Goal: Transaction & Acquisition: Purchase product/service

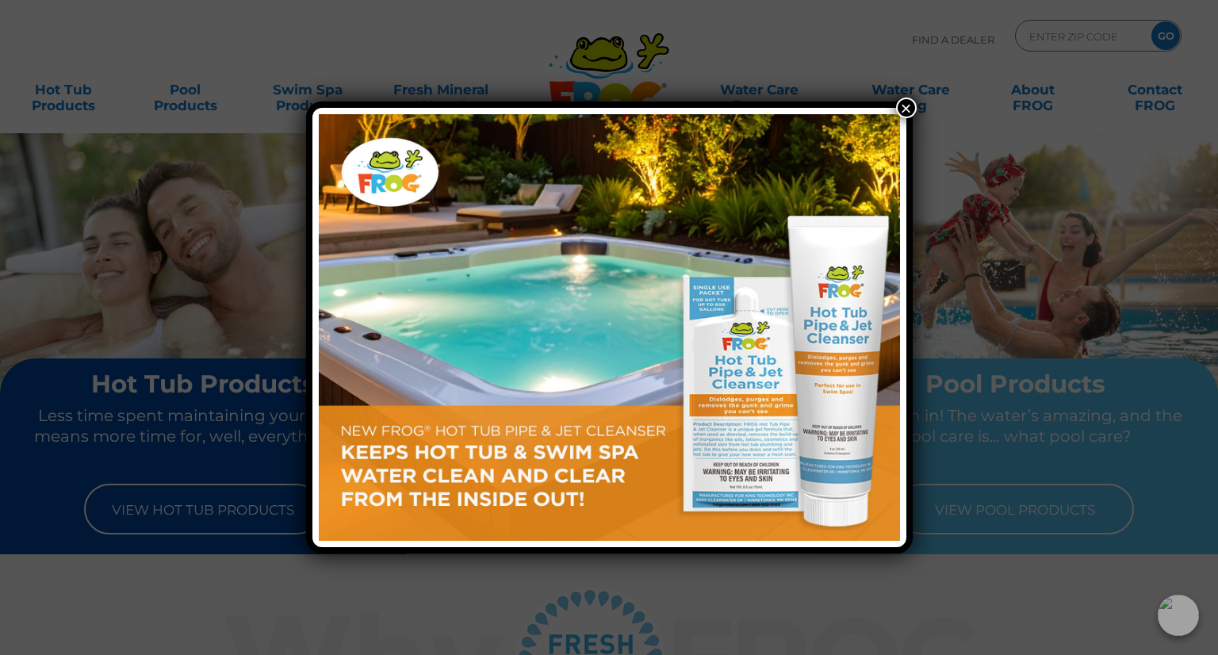
click at [903, 106] on button "×" at bounding box center [906, 107] width 21 height 21
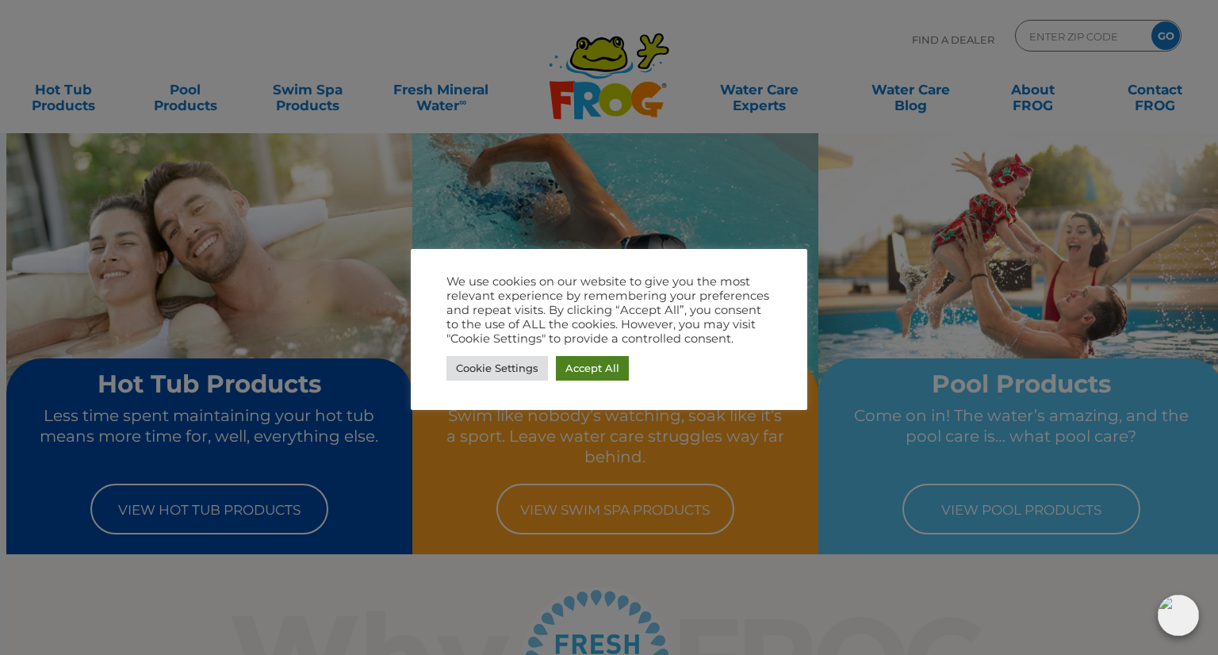
click at [584, 369] on link "Accept All" at bounding box center [592, 368] width 73 height 25
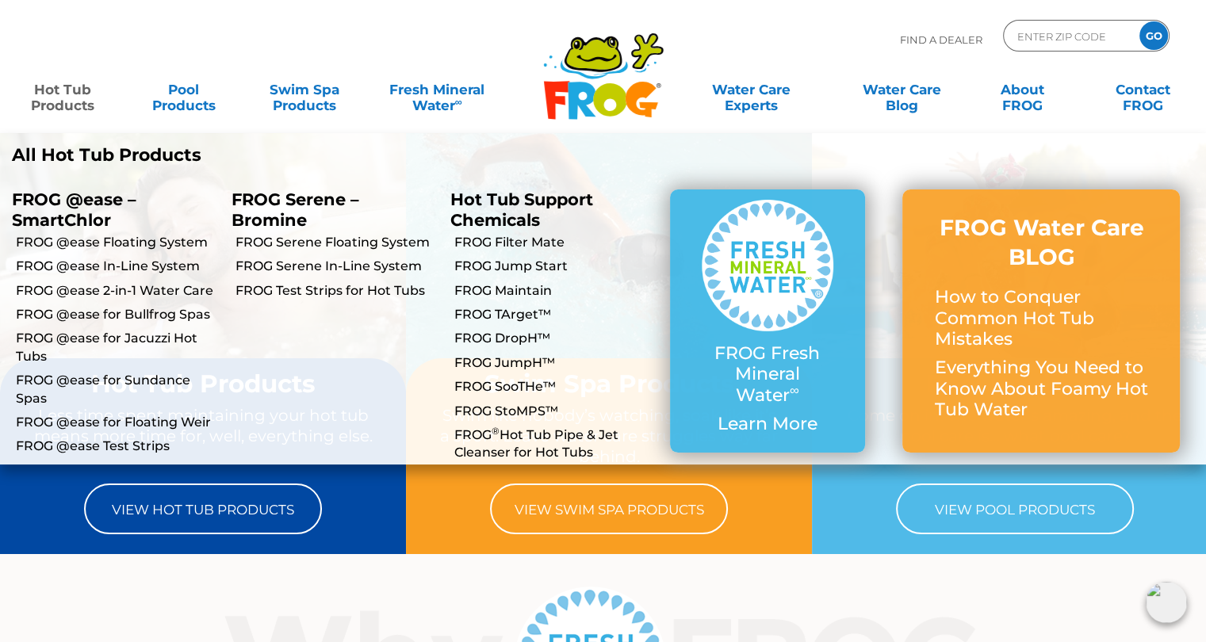
click at [56, 99] on link "Hot Tub Products" at bounding box center [63, 90] width 94 height 32
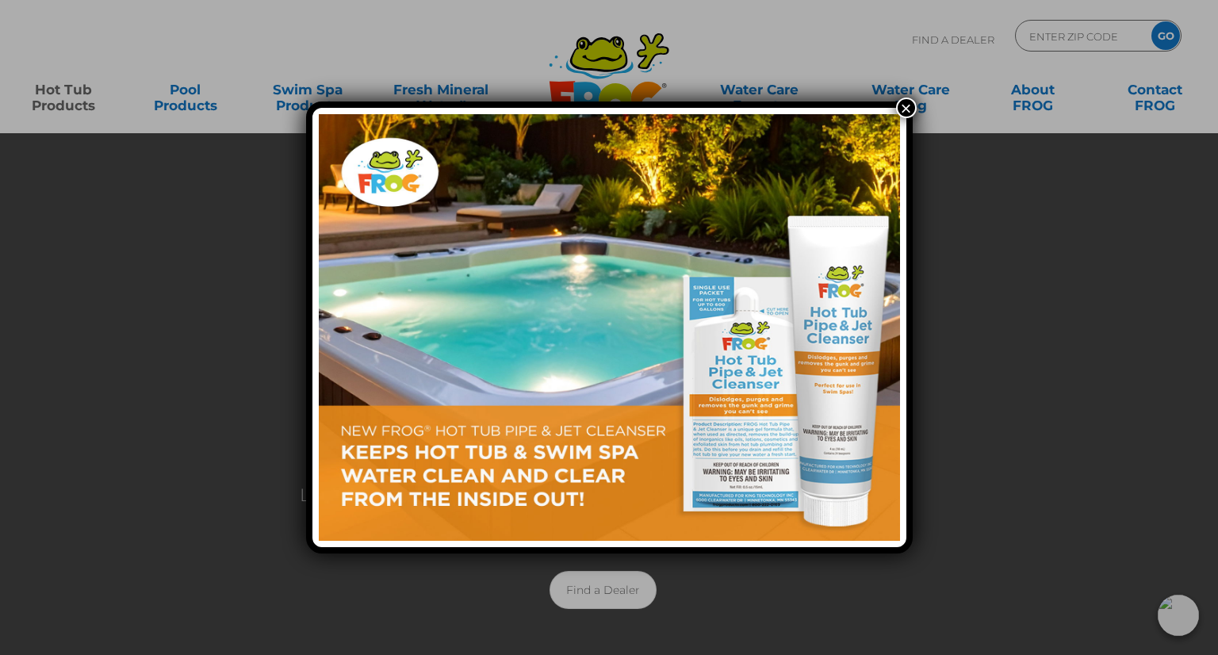
click at [909, 109] on button "×" at bounding box center [906, 107] width 21 height 21
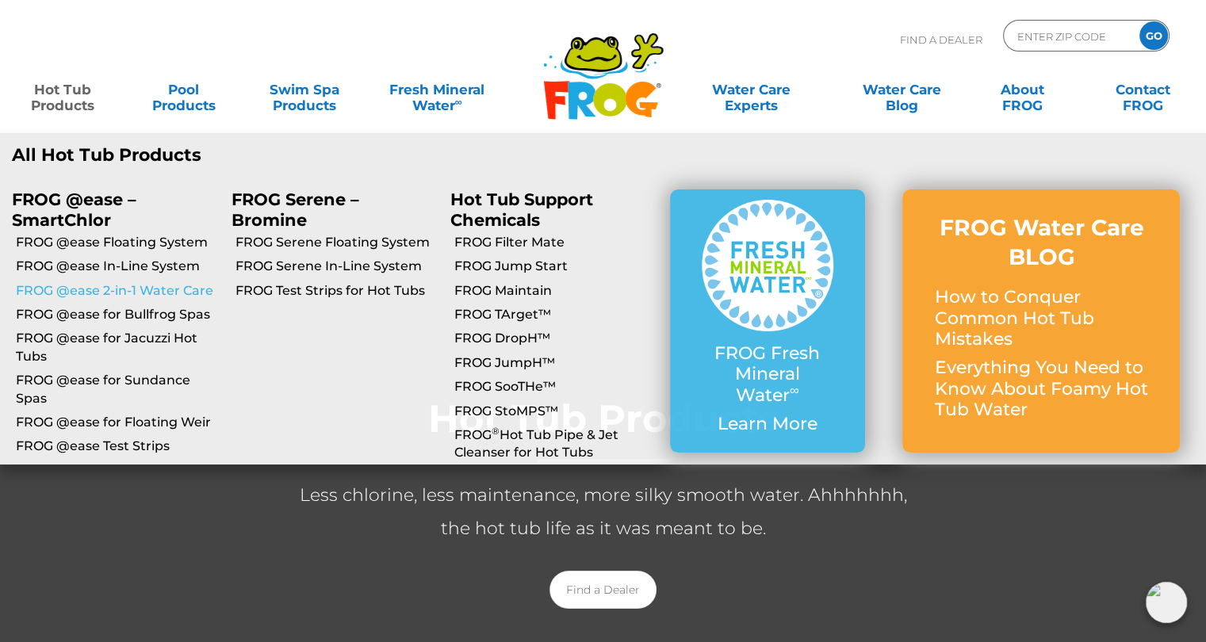
click at [111, 289] on link "FROG @ease 2-in-1 Water Care" at bounding box center [118, 290] width 204 height 17
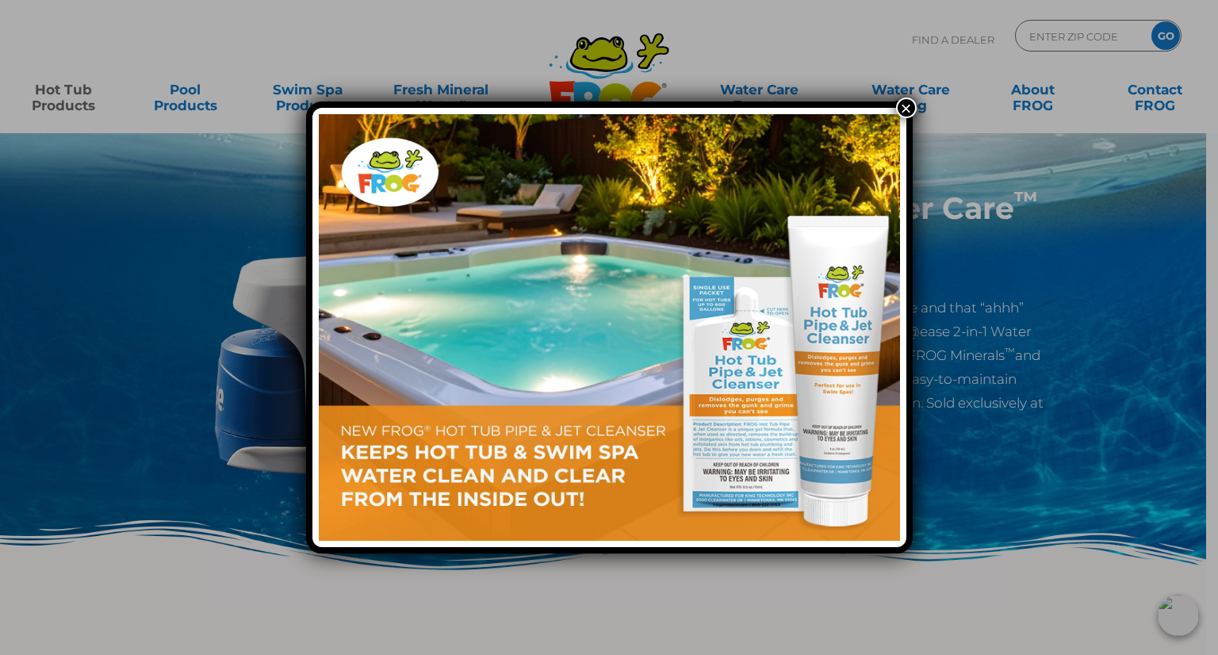
click at [904, 108] on button "×" at bounding box center [906, 107] width 21 height 21
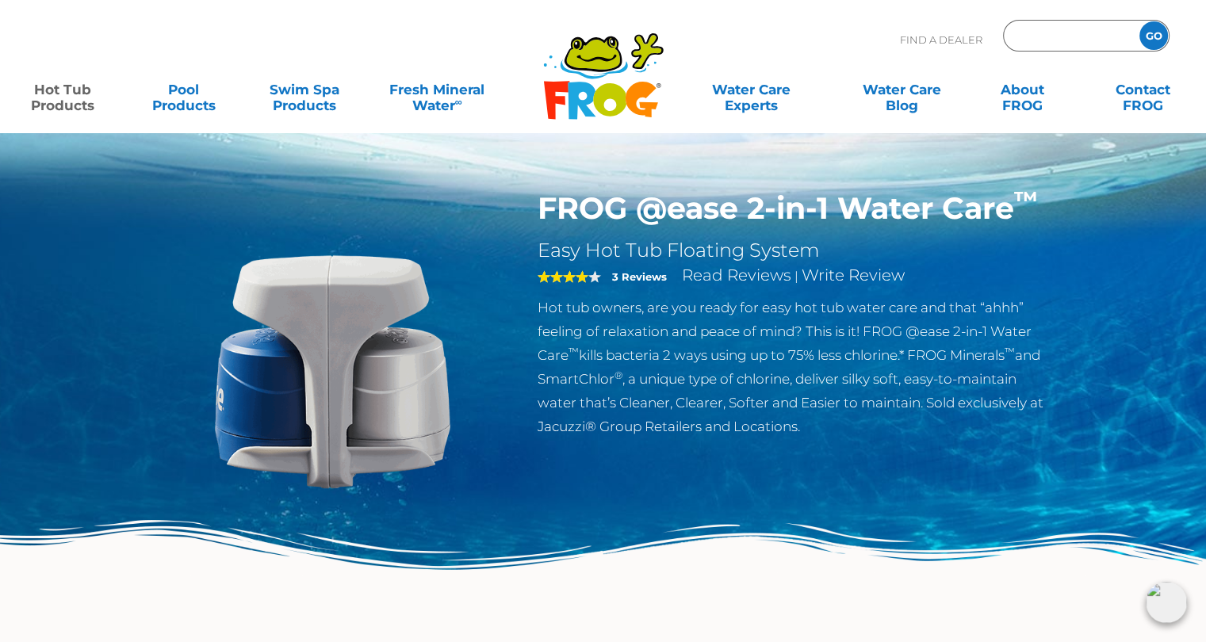
click at [1046, 29] on input "Zip Code Form" at bounding box center [1068, 36] width 107 height 23
type input "44012"
click at [1153, 37] on input "GO" at bounding box center [1153, 35] width 29 height 29
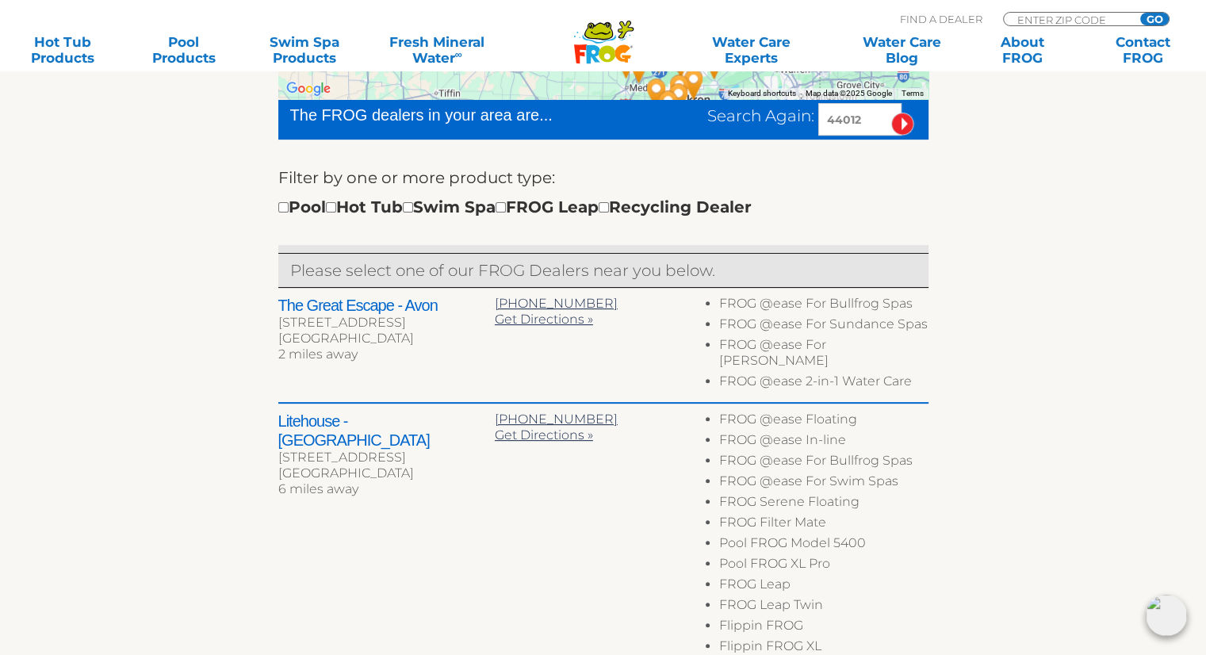
scroll to position [478, 0]
